Goal: Navigation & Orientation: Find specific page/section

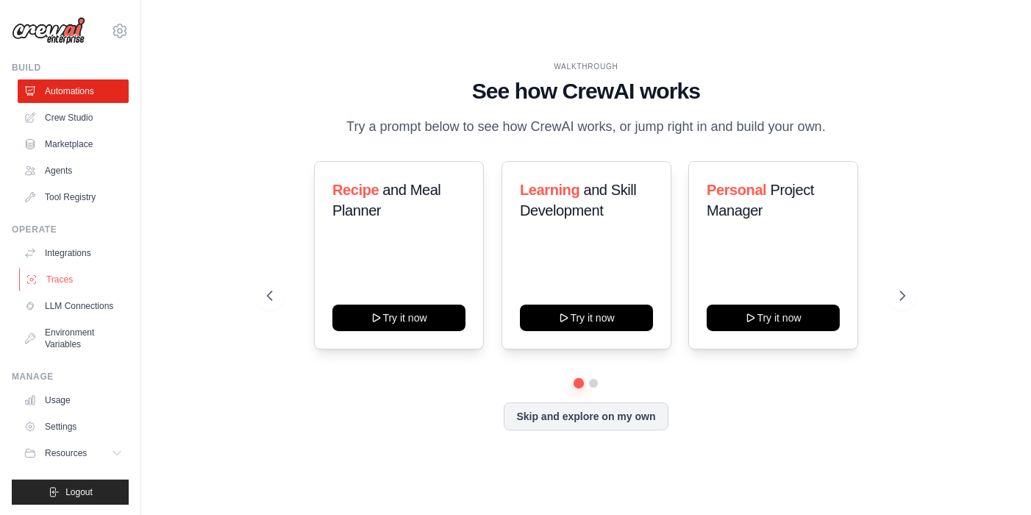
scroll to position [12, 0]
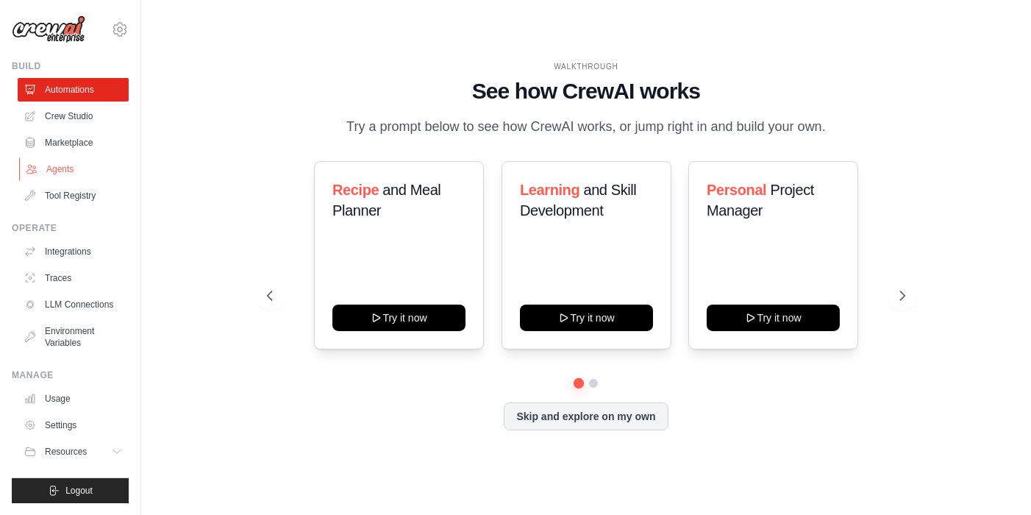
click at [79, 162] on link "Agents" at bounding box center [74, 169] width 111 height 24
click at [74, 157] on link "Agents" at bounding box center [74, 169] width 111 height 24
click at [93, 446] on button "Resources" at bounding box center [74, 452] width 111 height 24
